Goal: Transaction & Acquisition: Purchase product/service

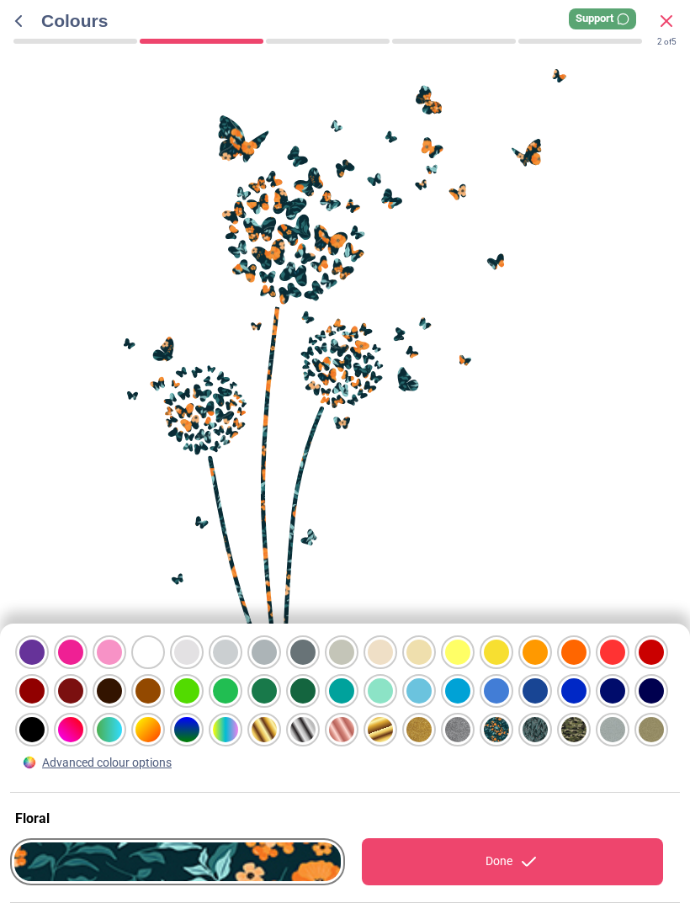
scroll to position [516, 0]
click at [45, 665] on div at bounding box center [31, 652] width 25 height 25
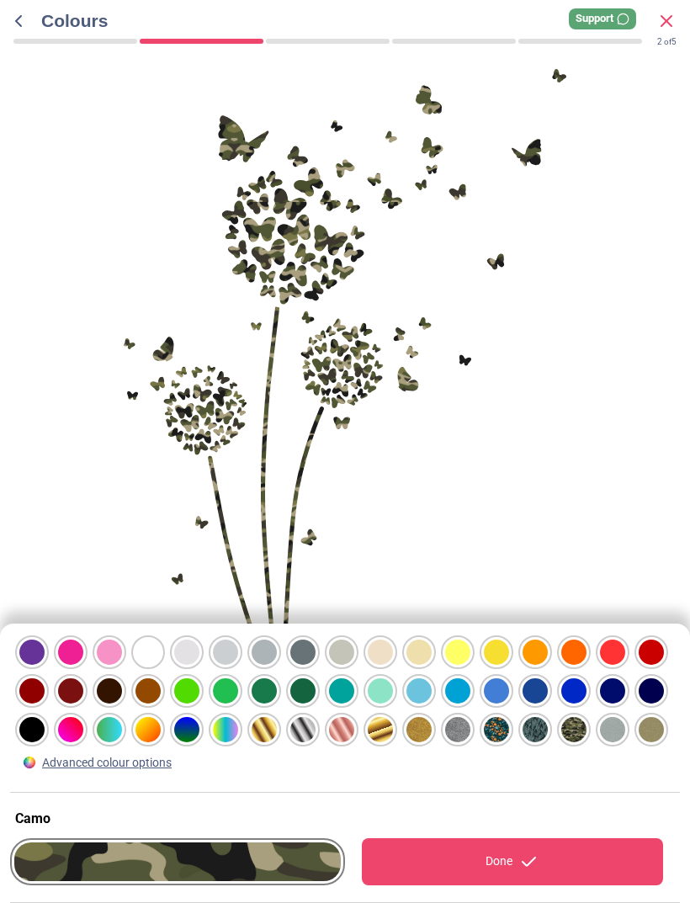
click at [45, 665] on div at bounding box center [31, 652] width 25 height 25
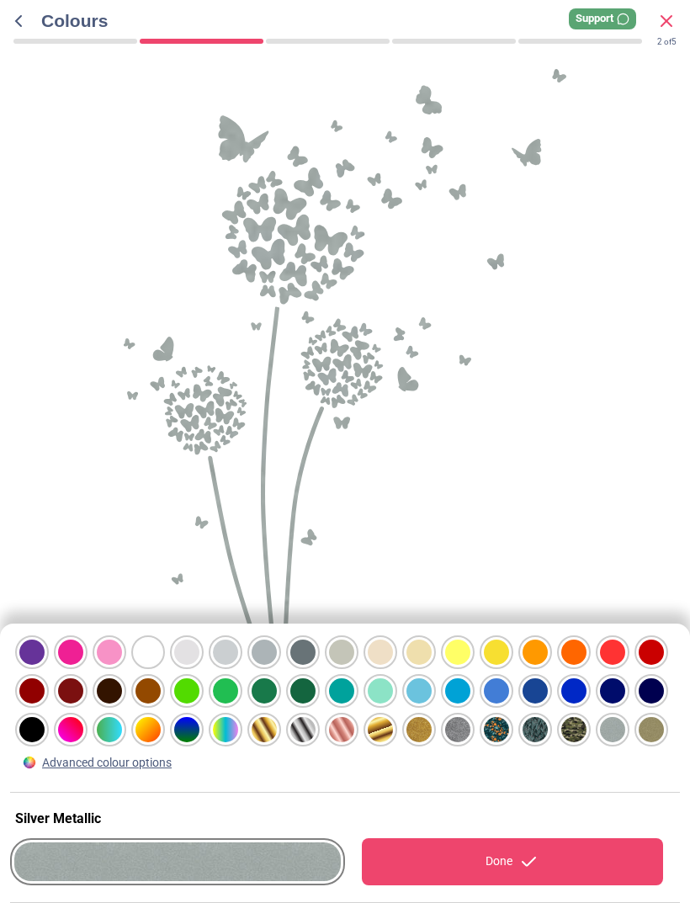
click at [45, 665] on div at bounding box center [31, 652] width 25 height 25
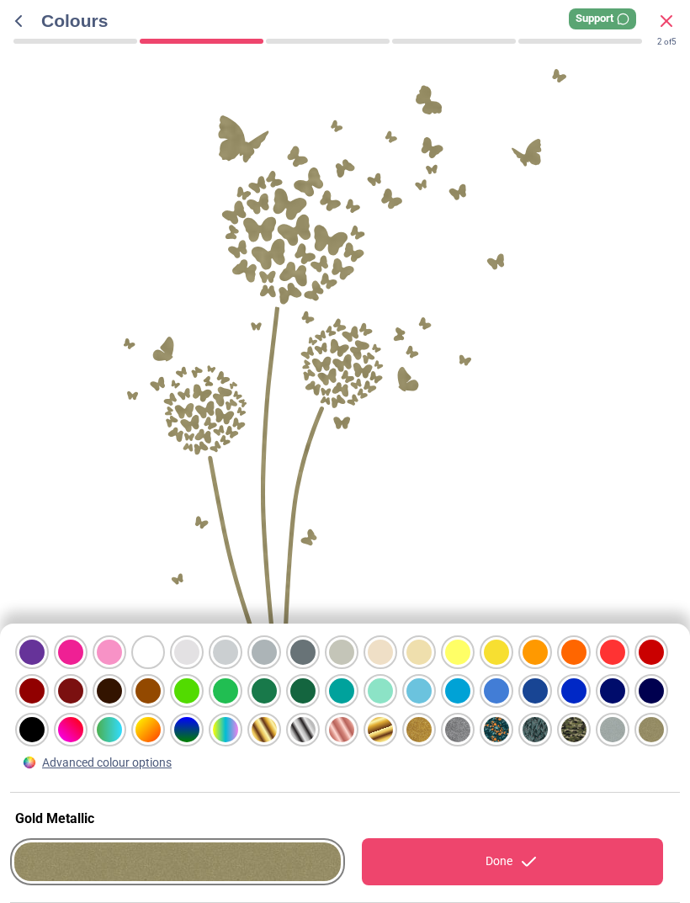
click at [45, 665] on div at bounding box center [31, 652] width 25 height 25
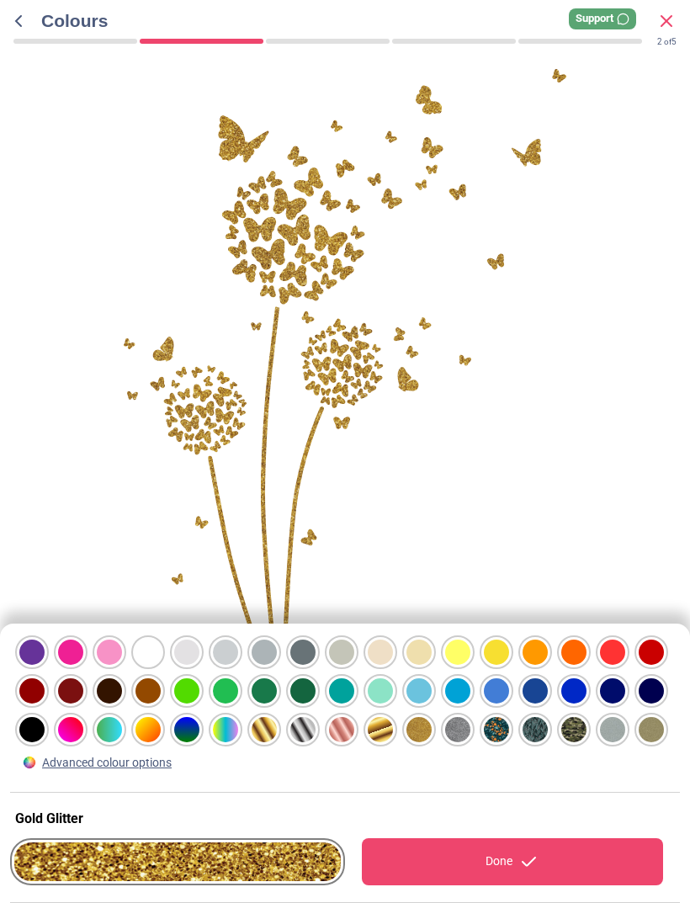
click at [45, 665] on div at bounding box center [31, 652] width 25 height 25
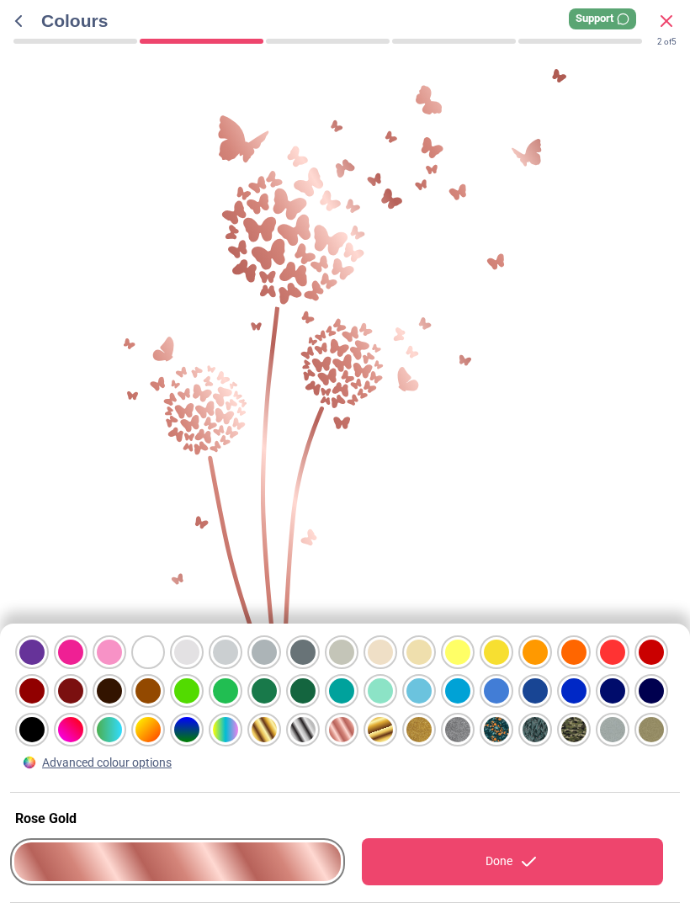
click at [45, 665] on div at bounding box center [31, 652] width 25 height 25
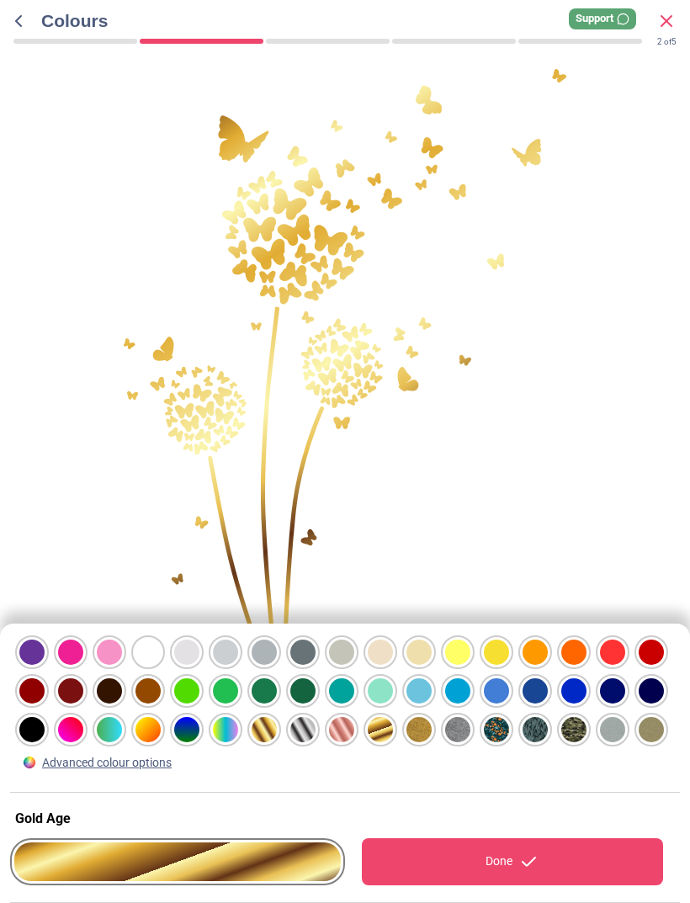
click at [45, 665] on div at bounding box center [31, 652] width 25 height 25
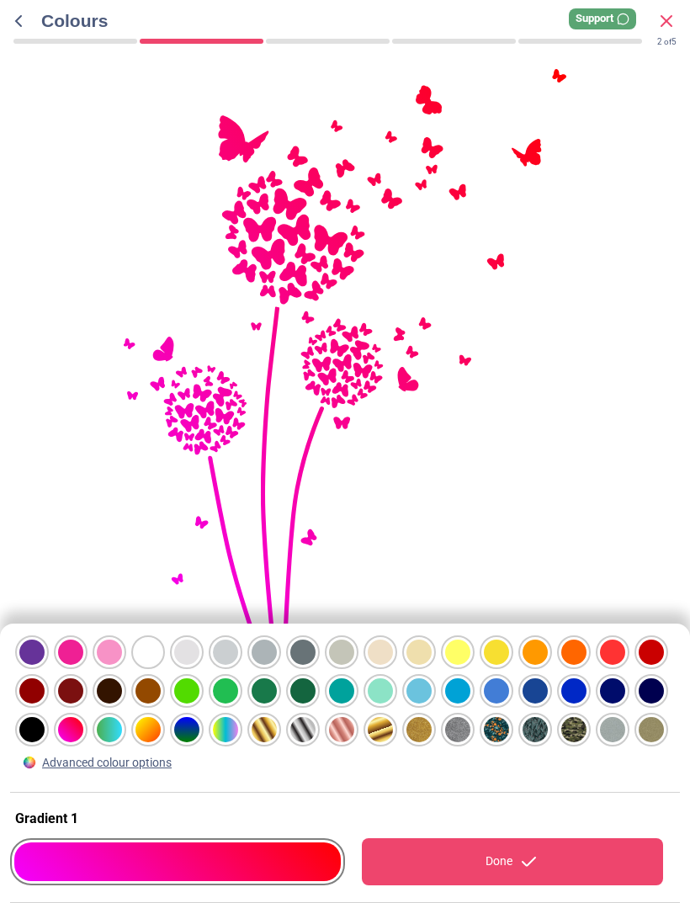
click at [45, 665] on div at bounding box center [31, 652] width 25 height 25
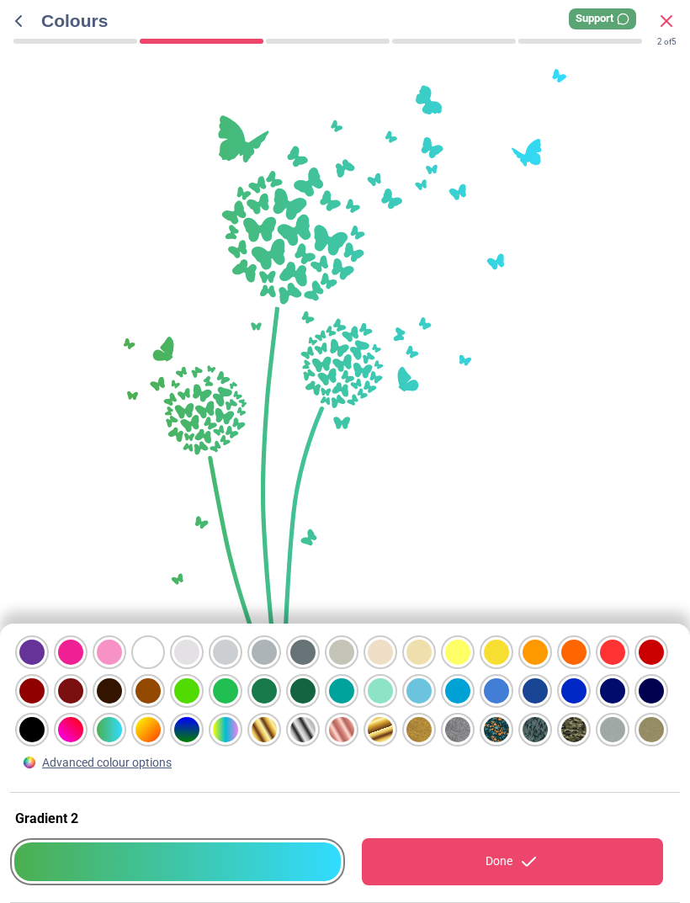
click at [45, 665] on div at bounding box center [31, 652] width 25 height 25
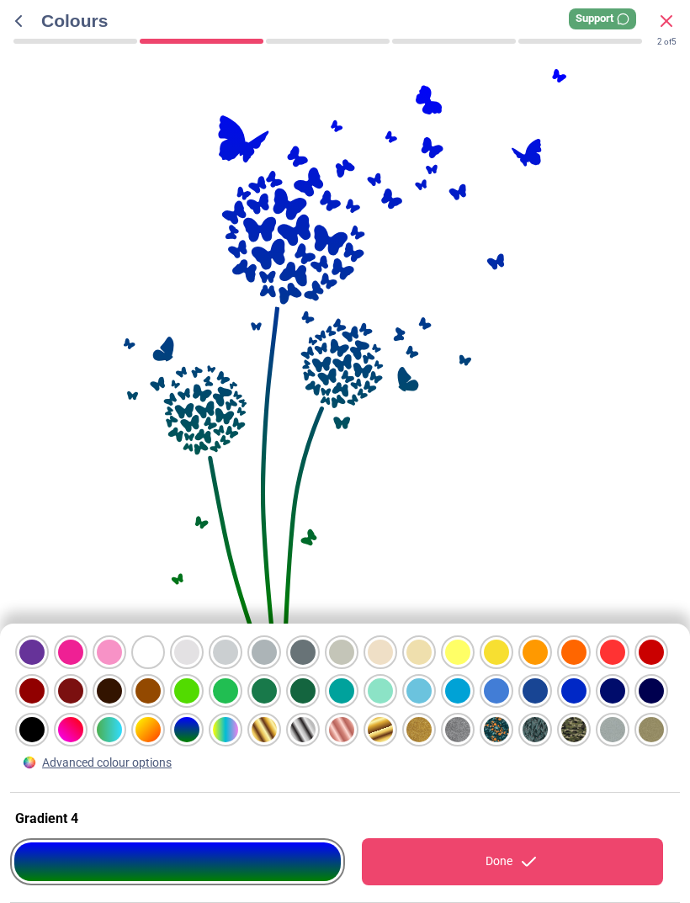
click at [45, 665] on div at bounding box center [31, 652] width 25 height 25
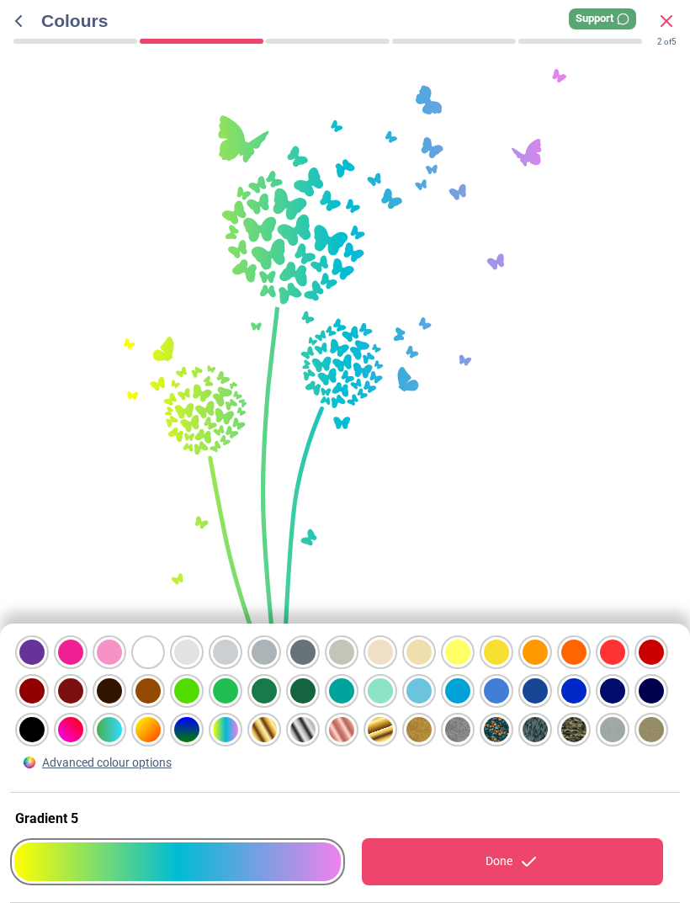
click at [509, 860] on div "Done" at bounding box center [512, 861] width 301 height 47
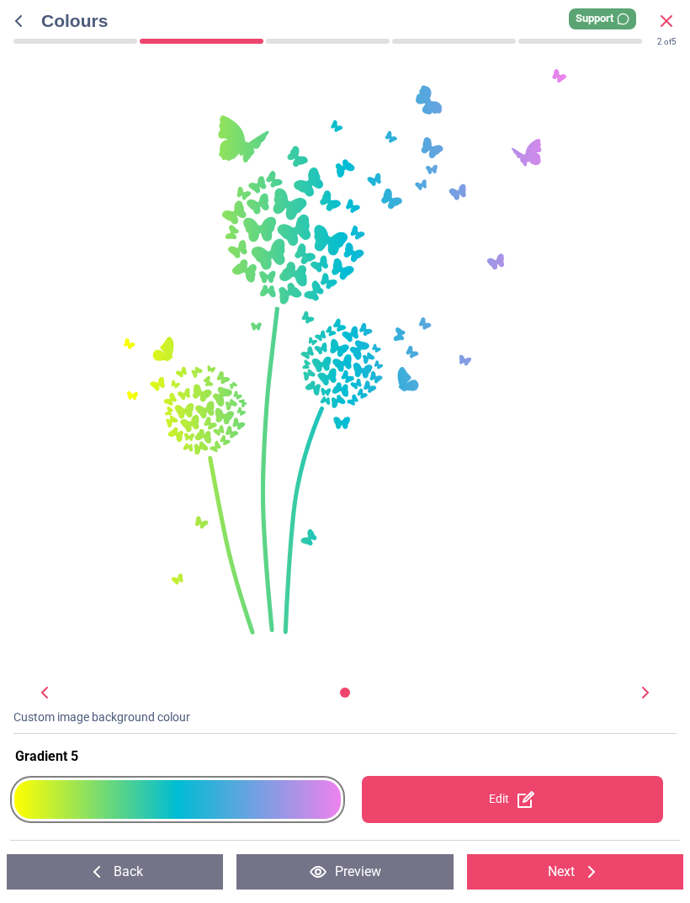
click at [556, 874] on button "Next" at bounding box center [575, 871] width 216 height 35
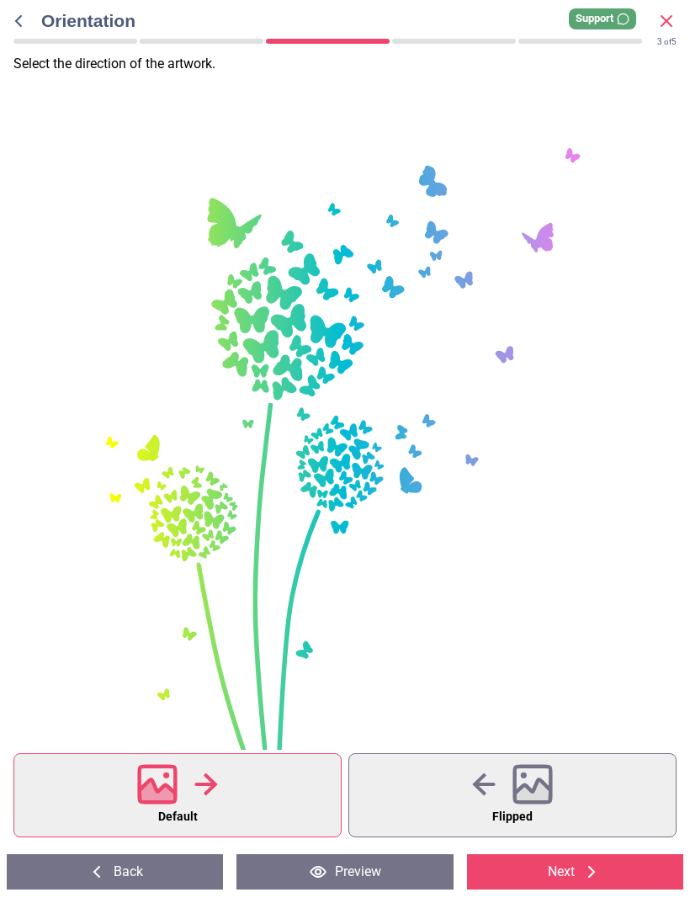
click at [653, 508] on div "WS-51463 Created with Snap null" at bounding box center [343, 451] width 687 height 608
click at [602, 874] on icon at bounding box center [592, 872] width 20 height 20
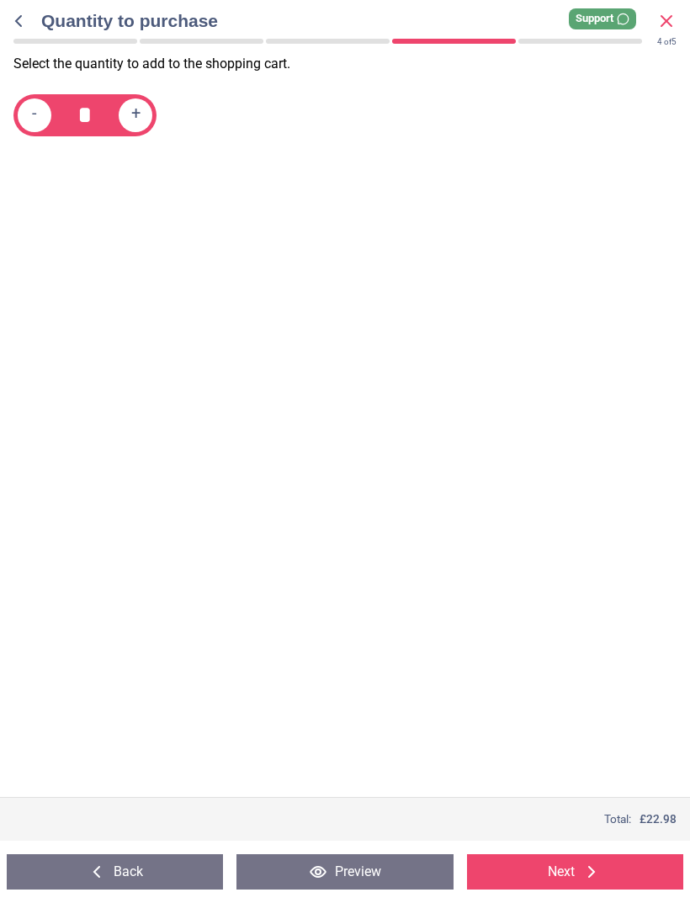
click at [138, 111] on span "+" at bounding box center [135, 114] width 9 height 21
click at [26, 108] on div "-" at bounding box center [35, 115] width 34 height 34
type input "*"
click at [563, 871] on button "Next" at bounding box center [575, 871] width 216 height 35
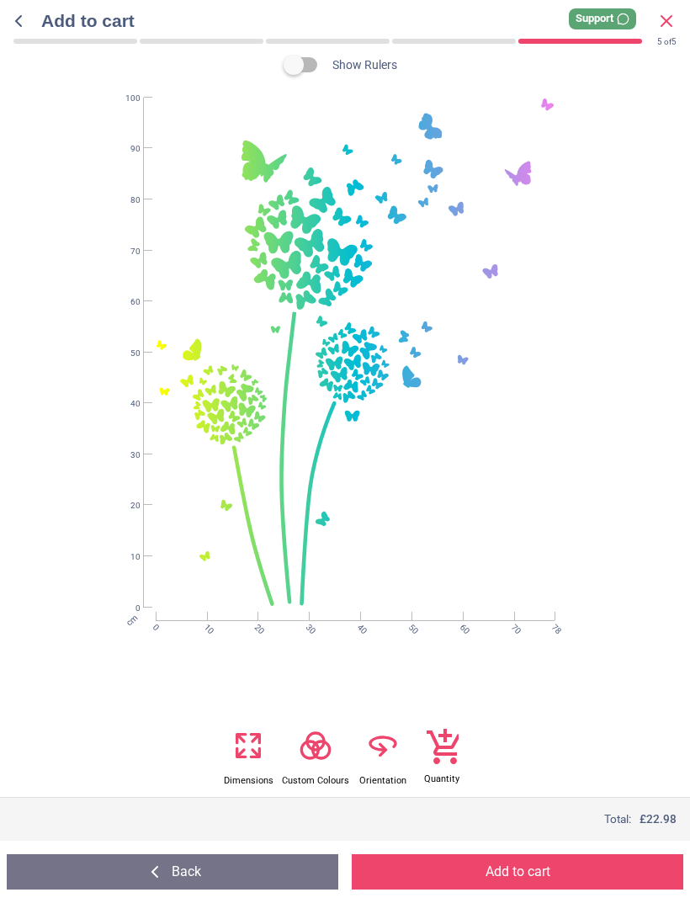
click at [497, 866] on button "Add to cart" at bounding box center [518, 871] width 332 height 35
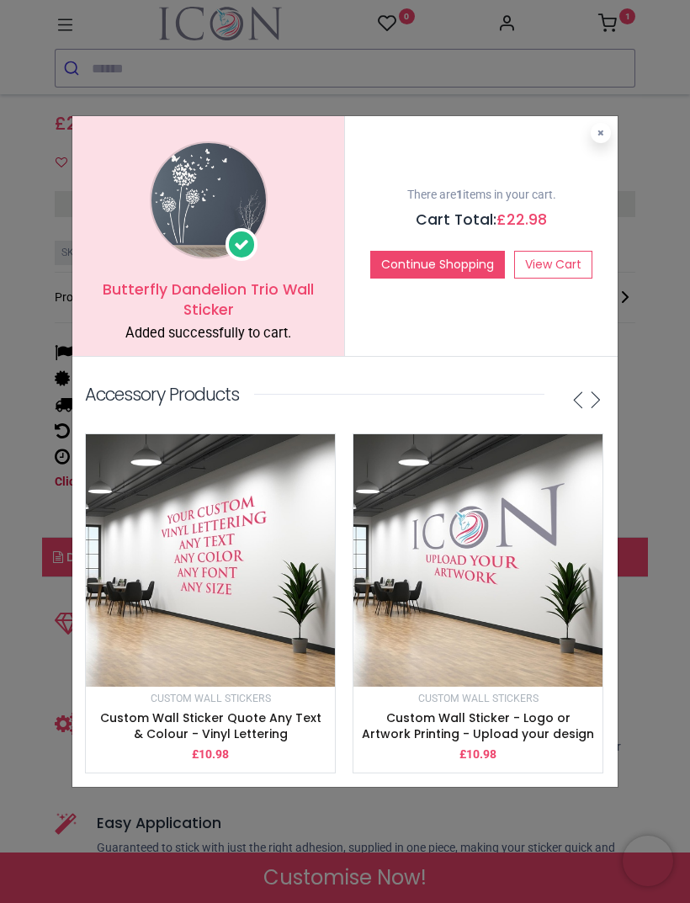
click at [594, 143] on button at bounding box center [601, 133] width 20 height 20
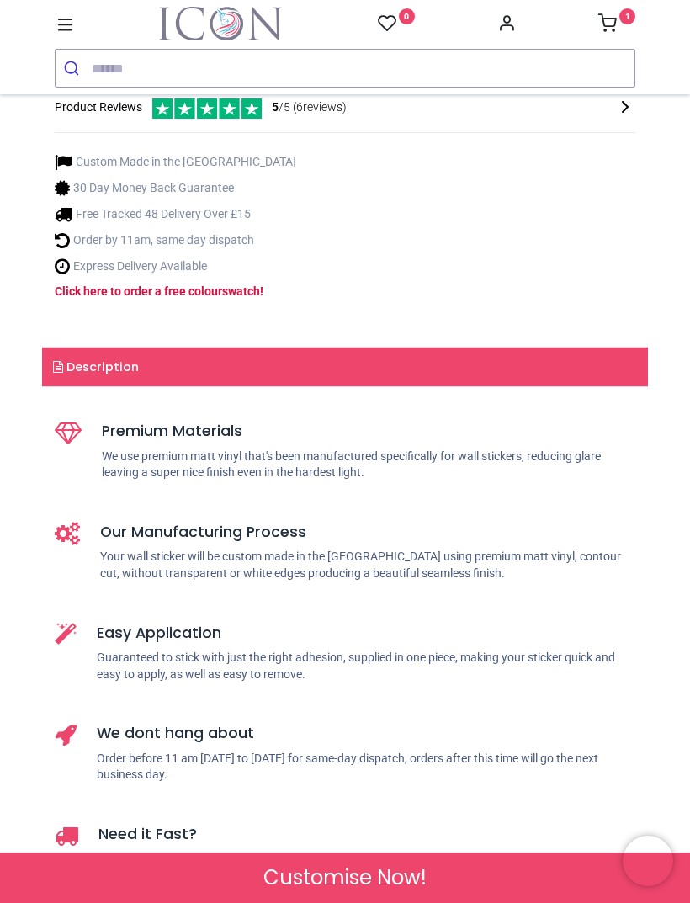
scroll to position [718, 0]
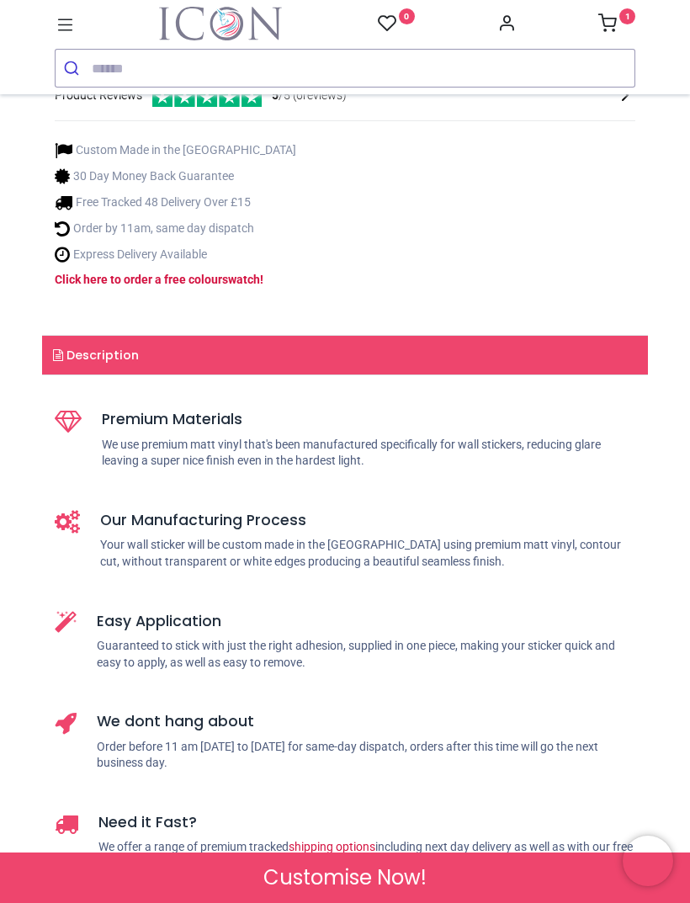
click at [395, 375] on link "Description" at bounding box center [345, 355] width 606 height 39
click at [244, 375] on link "Description" at bounding box center [345, 355] width 606 height 39
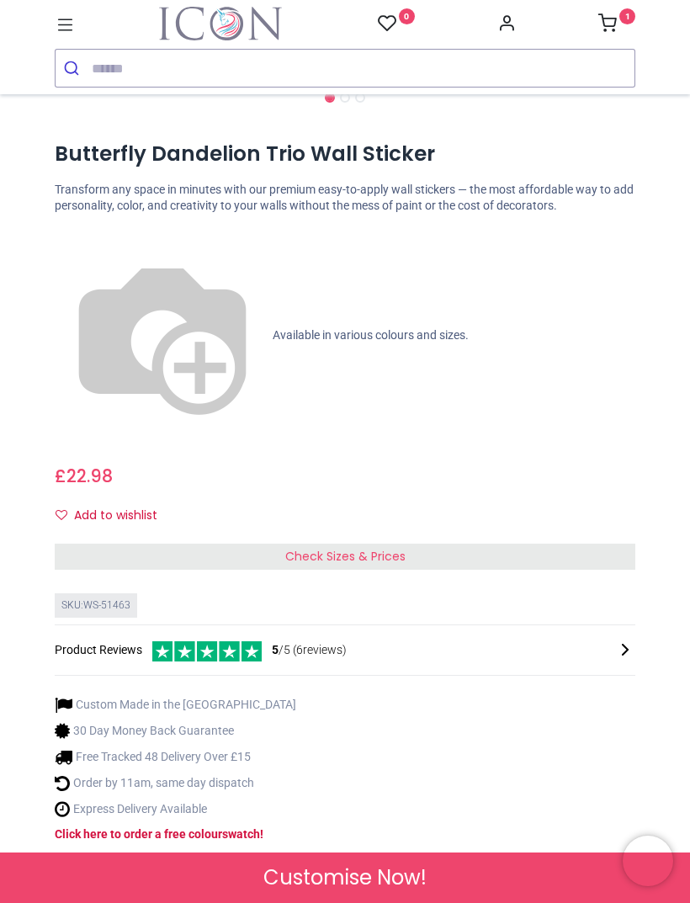
scroll to position [135, 0]
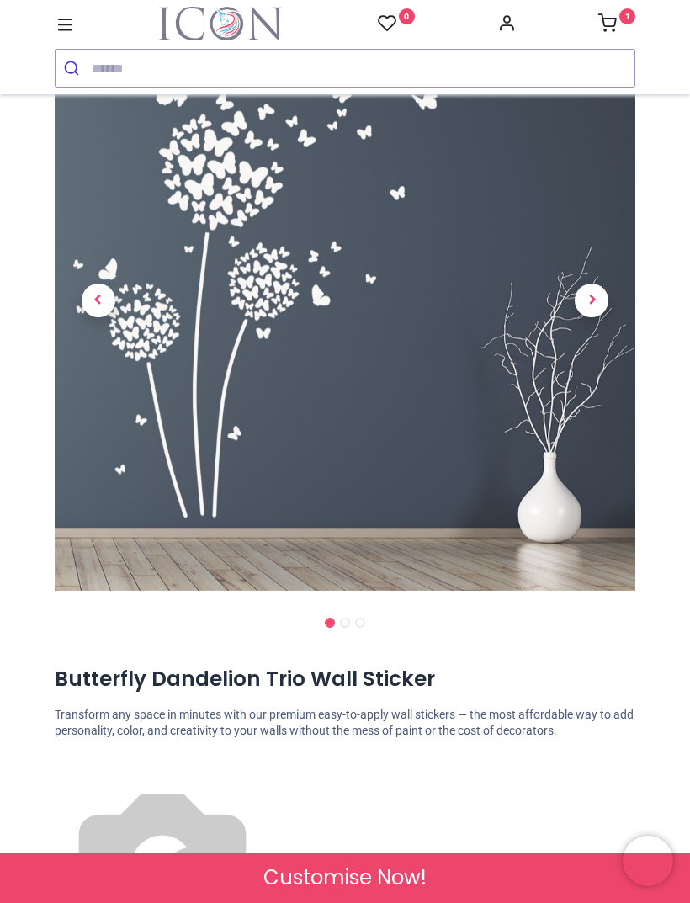
click at [531, 470] on img at bounding box center [345, 300] width 581 height 581
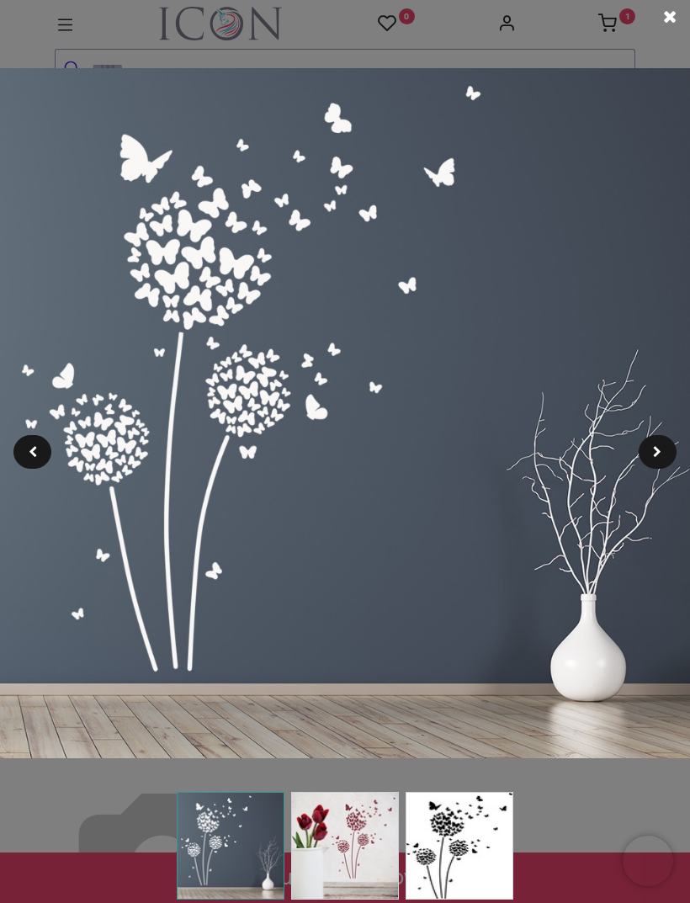
click at [497, 600] on img at bounding box center [345, 413] width 690 height 690
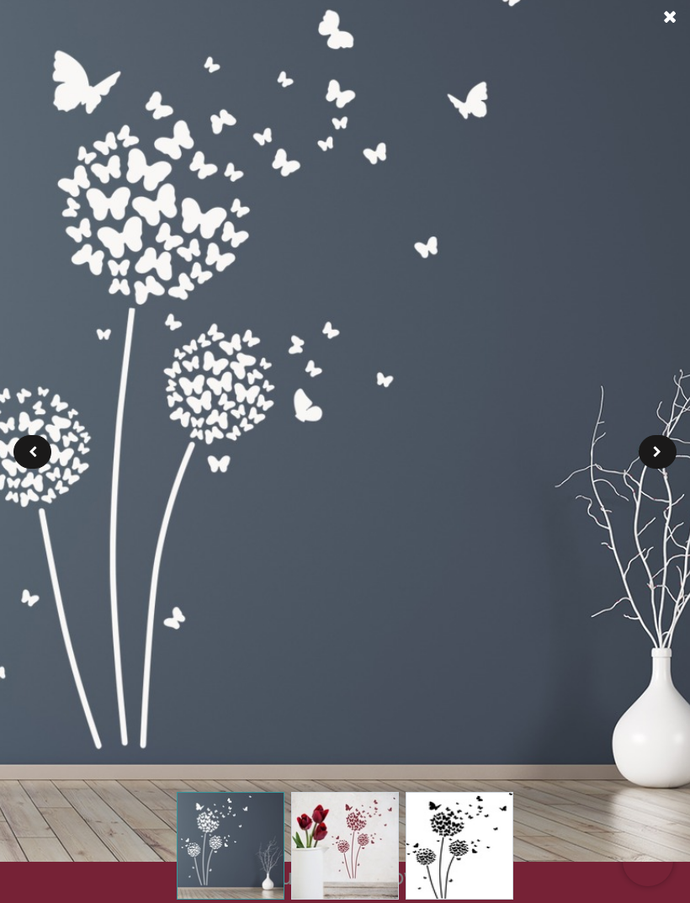
click at [448, 649] on img at bounding box center [344, 413] width 897 height 897
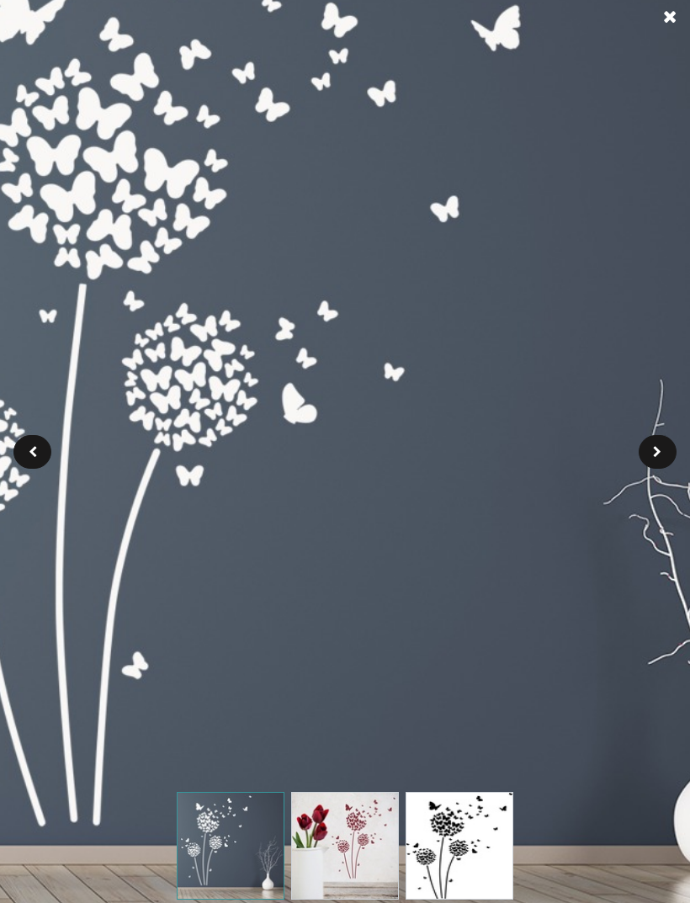
click at [669, 14] on span at bounding box center [669, 17] width 13 height 18
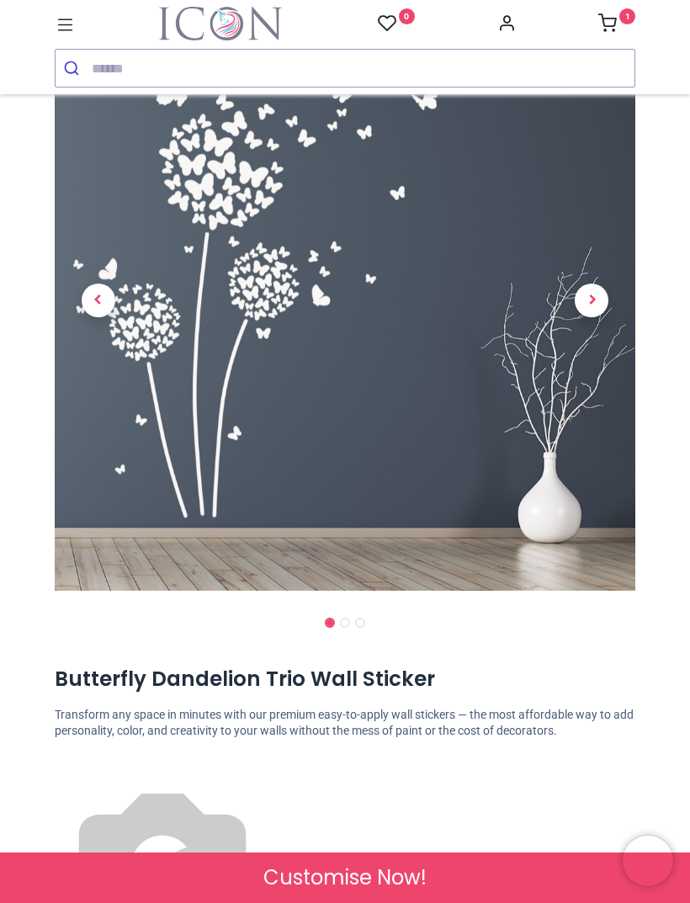
click at [623, 24] on link "1" at bounding box center [616, 25] width 37 height 13
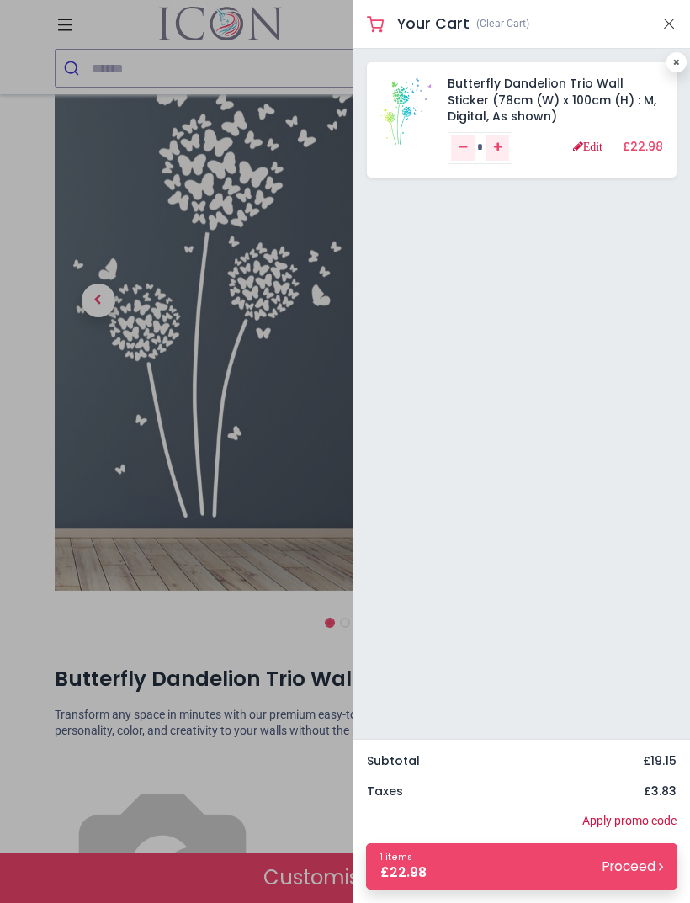
click at [559, 102] on link "Butterfly Dandelion Trio Wall Sticker (78cm (W) x 100cm (H) : M, Digital, As sh…" at bounding box center [552, 100] width 209 height 50
click at [299, 526] on div at bounding box center [345, 451] width 690 height 903
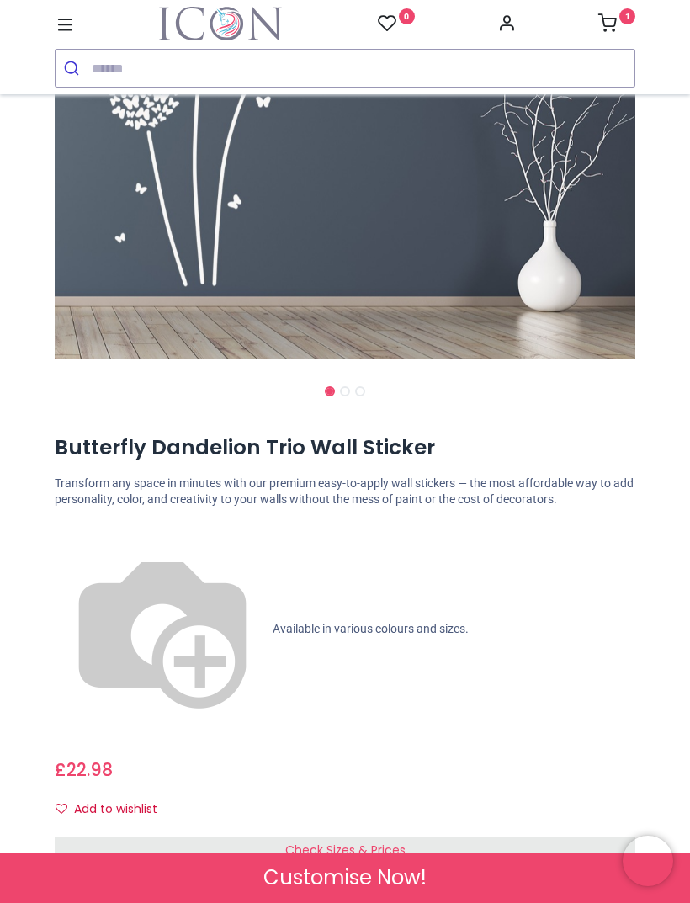
scroll to position [369, 0]
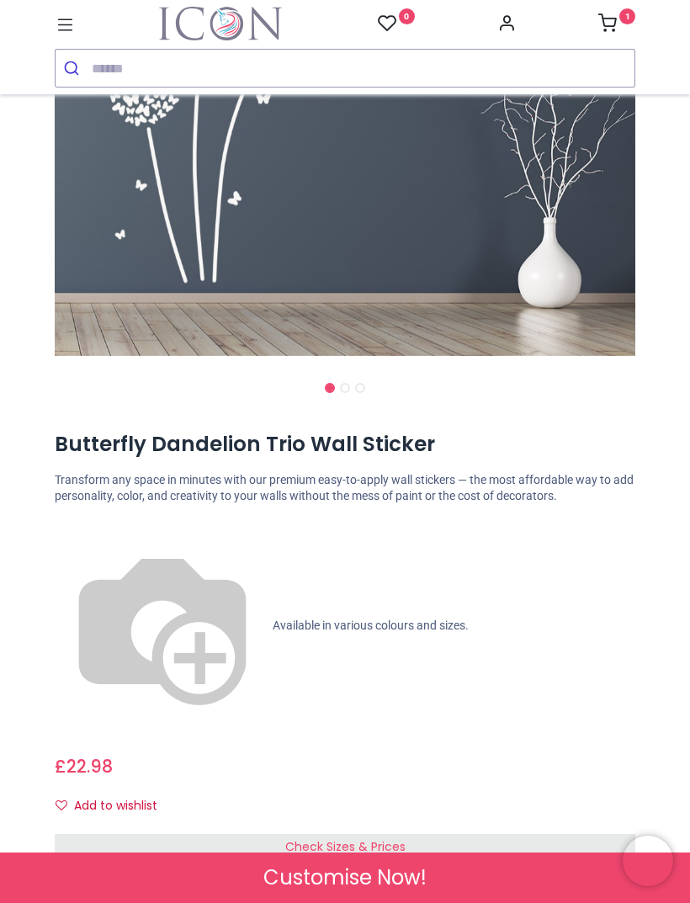
click at [134, 247] on link at bounding box center [99, 65] width 88 height 407
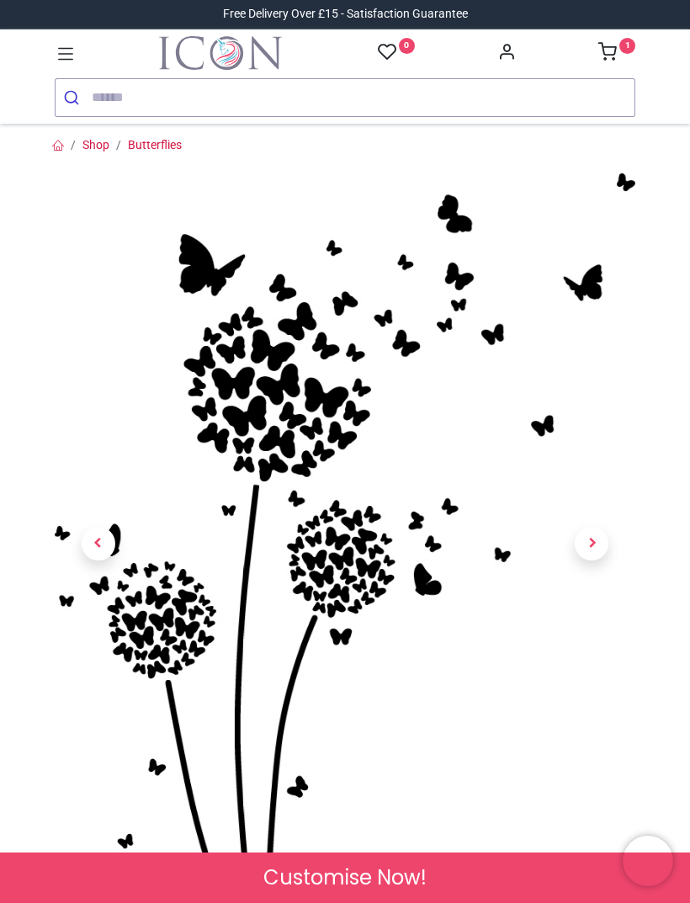
scroll to position [0, 0]
